Goal: Check status

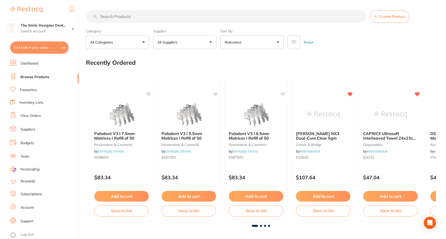
click at [29, 114] on link "View Orders" at bounding box center [30, 115] width 20 height 5
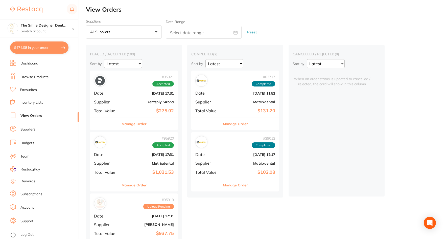
click at [126, 97] on div "# 95921 Accepted Date [DATE] 17:31 Supplier Dentsply Sirona Total Value $275.02" at bounding box center [134, 94] width 88 height 47
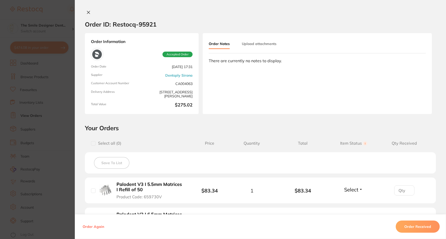
drag, startPoint x: 34, startPoint y: 184, endPoint x: 105, endPoint y: 137, distance: 85.5
click at [34, 184] on section "Order ID: Restocq- 95921 Order Information Accepted Order Order Date [DATE] 17:…" at bounding box center [223, 119] width 446 height 239
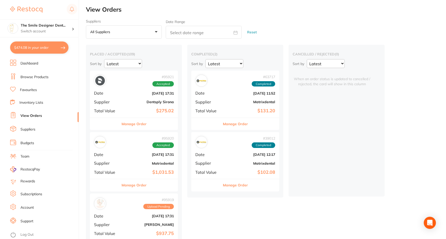
click at [129, 157] on div "# 95920 Accepted Date [DATE] 17:31 Supplier Matrixdental Total Value $1,031.53" at bounding box center [134, 155] width 88 height 47
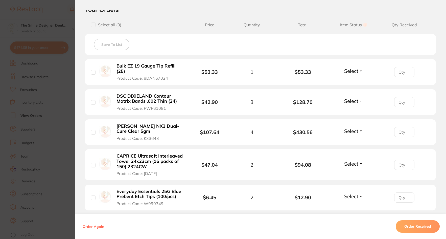
scroll to position [253, 0]
